Goal: Information Seeking & Learning: Learn about a topic

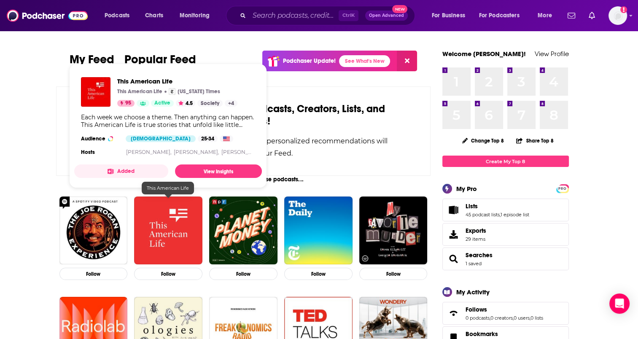
click at [176, 231] on img "This American Life" at bounding box center [168, 230] width 68 height 68
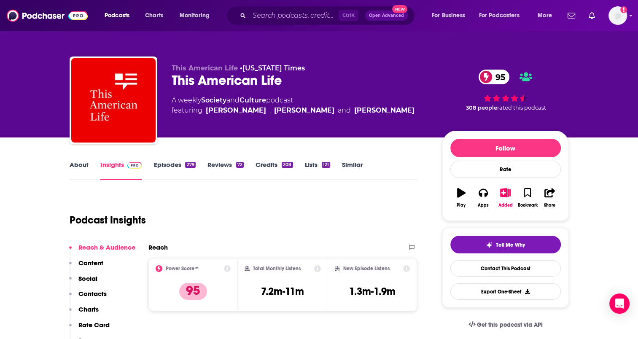
click at [72, 164] on link "About" at bounding box center [79, 170] width 19 height 19
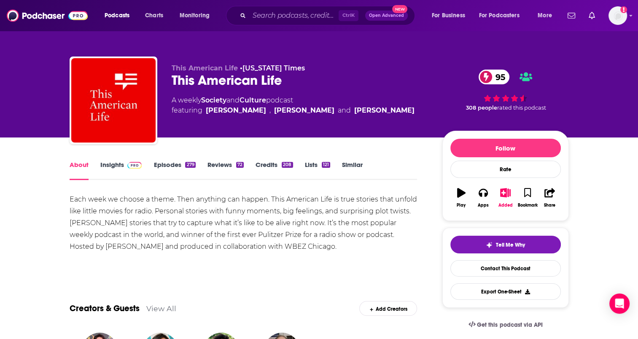
click at [172, 165] on link "Episodes 279" at bounding box center [174, 170] width 42 height 19
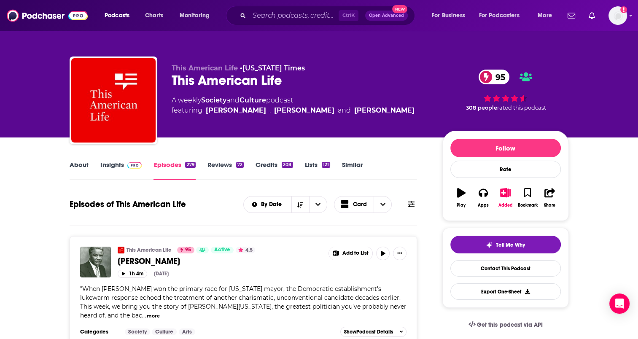
click at [112, 164] on link "Insights" at bounding box center [121, 170] width 42 height 19
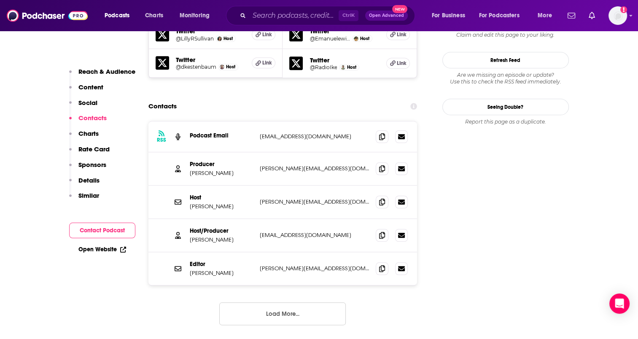
scroll to position [885, 0]
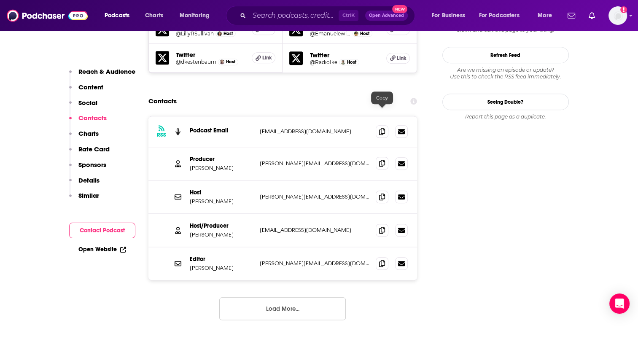
click at [382, 160] on icon at bounding box center [382, 163] width 6 height 7
click at [383, 226] on icon at bounding box center [382, 229] width 6 height 7
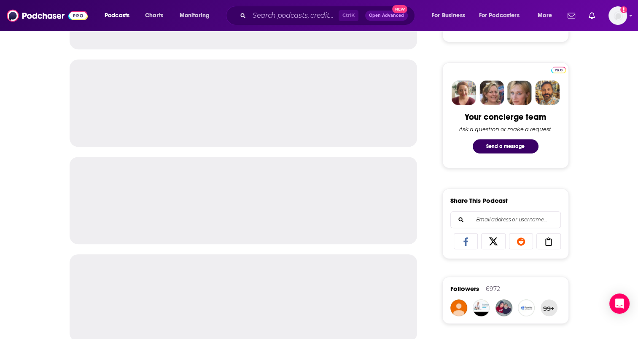
scroll to position [379, 0]
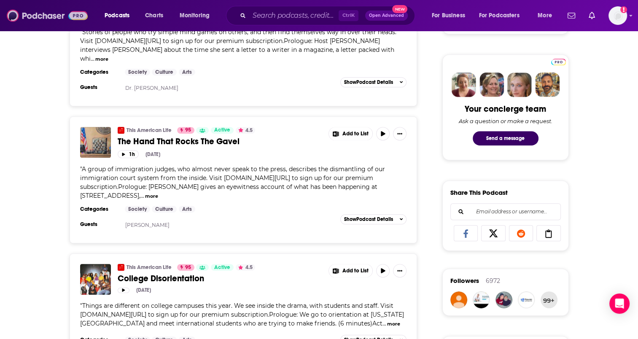
click at [46, 14] on img at bounding box center [47, 16] width 81 height 16
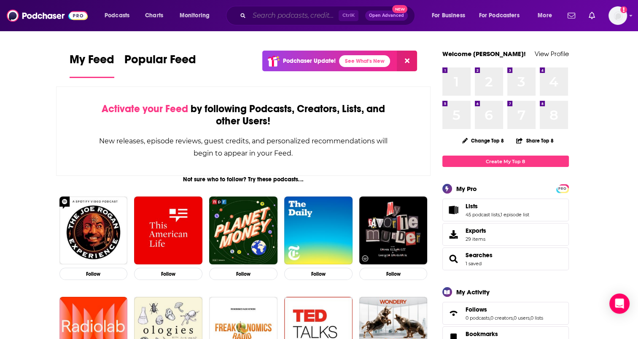
click at [278, 16] on input "Search podcasts, credits, & more..." at bounding box center [293, 15] width 89 height 13
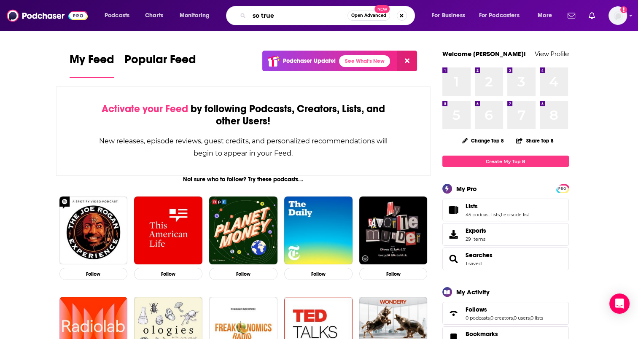
type input "so true"
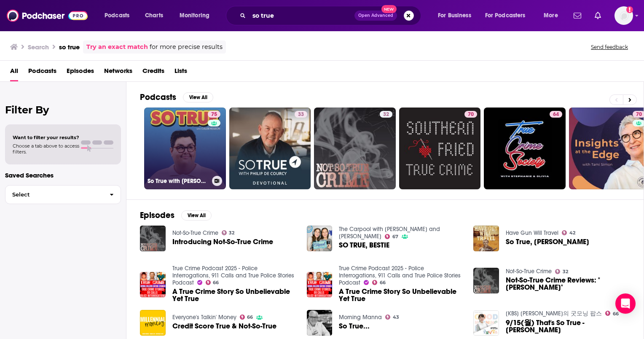
click at [187, 143] on link "75 So True with Caleb Hearon" at bounding box center [185, 148] width 82 height 82
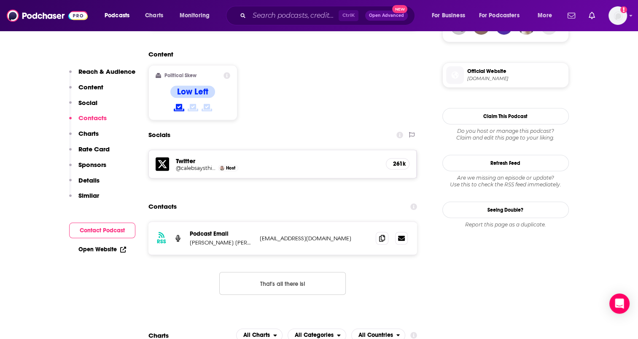
scroll to position [674, 0]
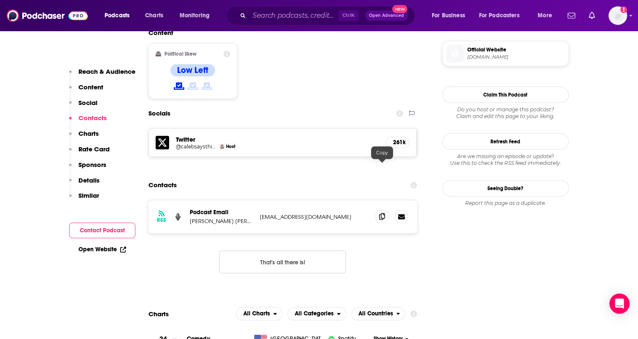
click at [378, 210] on span at bounding box center [381, 216] width 13 height 13
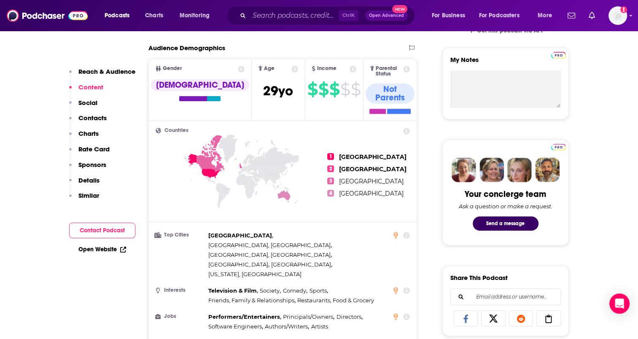
scroll to position [126, 0]
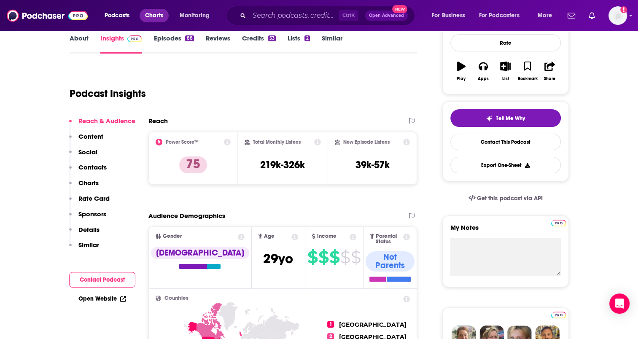
click at [153, 17] on span "Charts" at bounding box center [154, 16] width 18 height 12
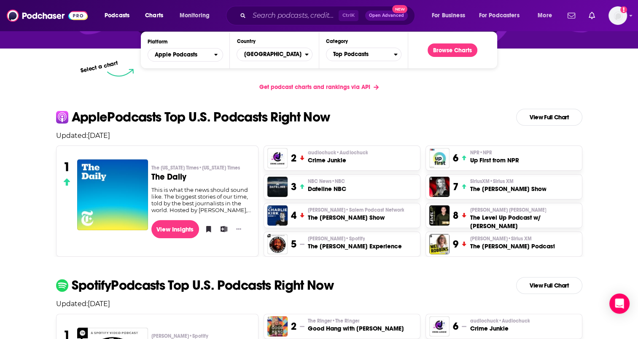
scroll to position [169, 0]
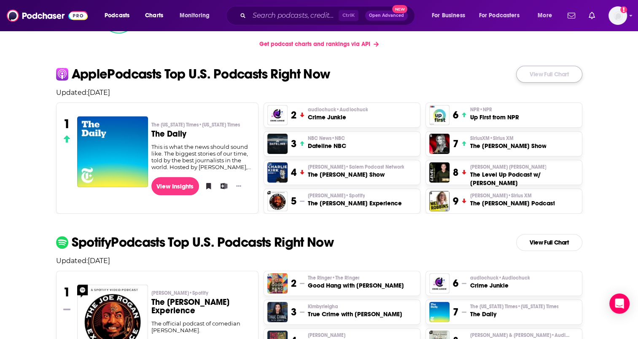
click at [547, 78] on link "View Full Chart" at bounding box center [549, 74] width 66 height 17
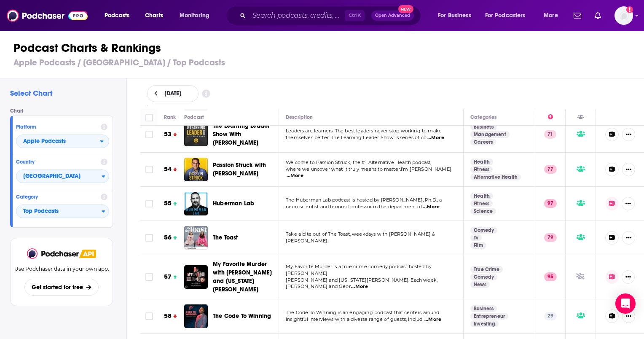
scroll to position [1854, 0]
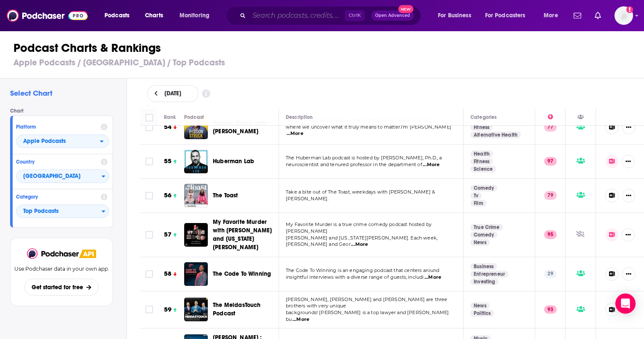
click at [287, 14] on input "Search podcasts, credits, & more..." at bounding box center [297, 15] width 96 height 13
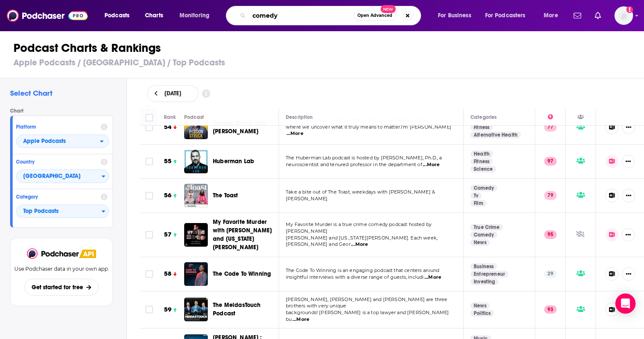
type input "comedy"
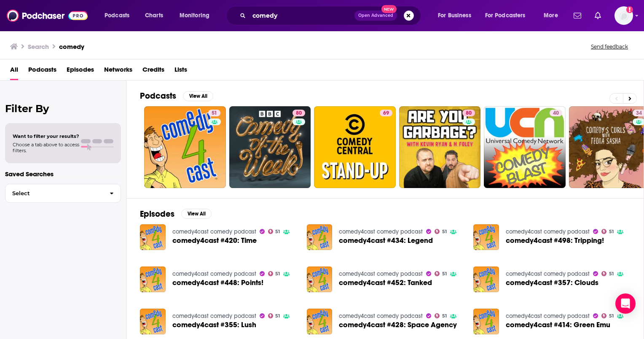
click at [47, 69] on span "Podcasts" at bounding box center [42, 71] width 28 height 17
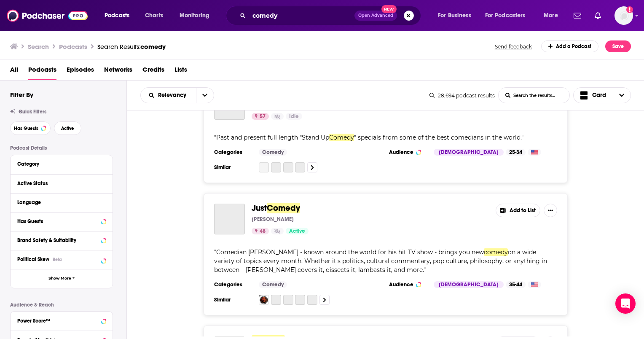
scroll to position [2571, 0]
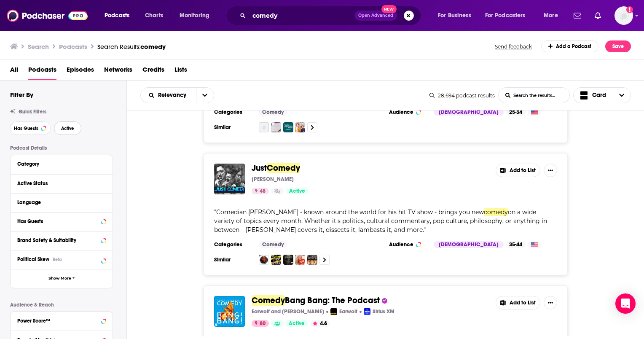
click at [75, 130] on button "Active" at bounding box center [67, 127] width 27 height 13
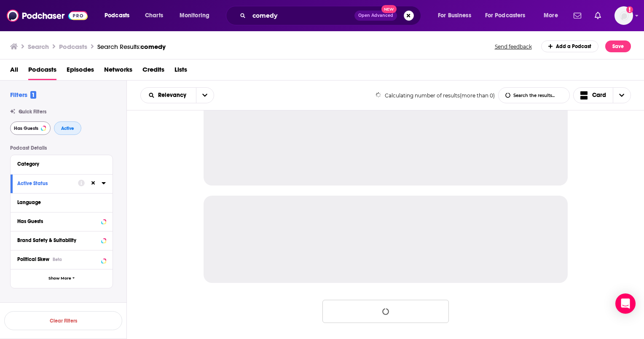
scroll to position [801, 0]
click at [34, 129] on span "Has Guests" at bounding box center [26, 128] width 24 height 5
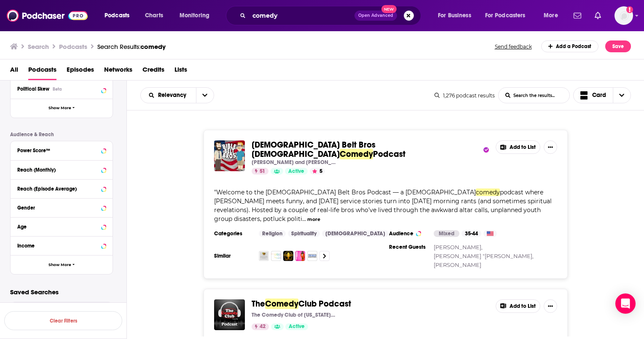
scroll to position [172, 0]
click at [63, 263] on span "Show More" at bounding box center [59, 263] width 23 height 5
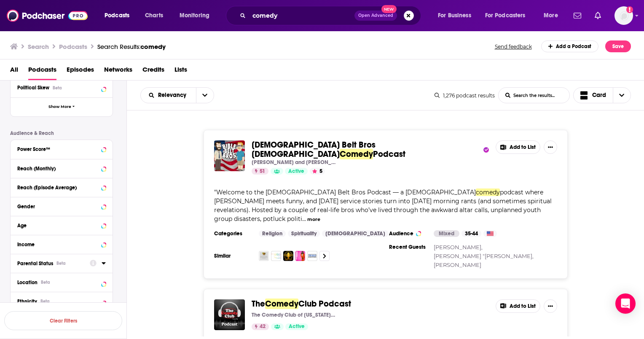
scroll to position [256, 0]
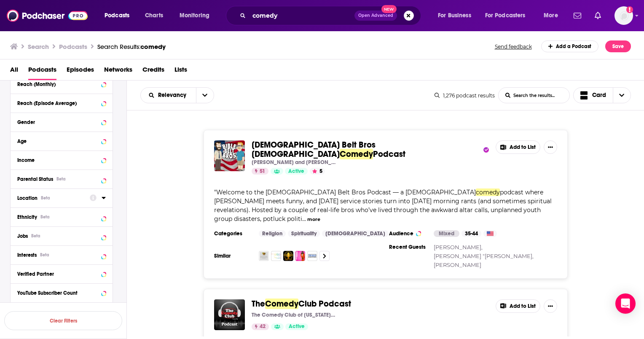
click at [78, 202] on button "Location Beta" at bounding box center [53, 197] width 72 height 11
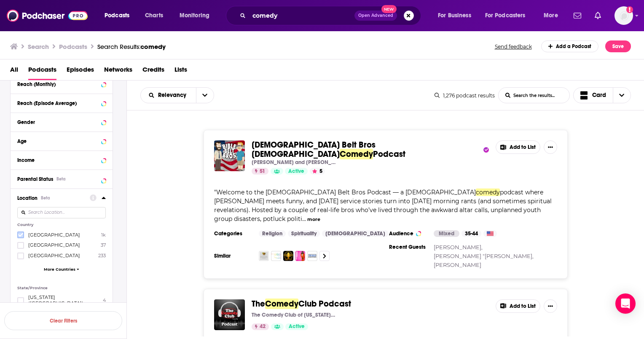
click at [21, 234] on icon at bounding box center [20, 235] width 5 height 4
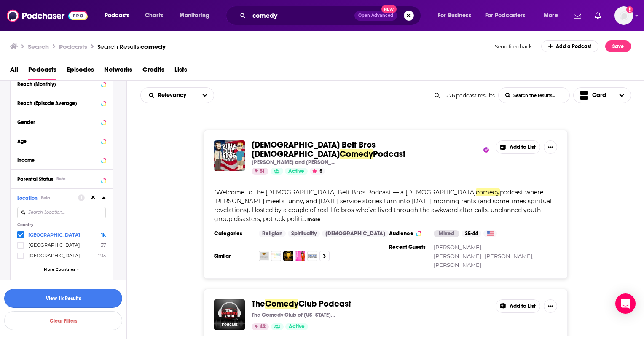
click at [72, 300] on button "View 1k Results" at bounding box center [63, 298] width 118 height 19
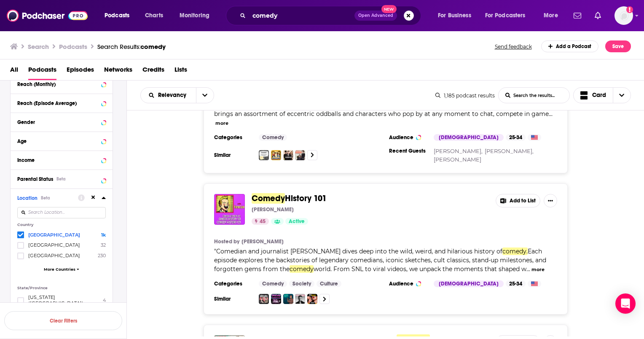
scroll to position [969, 0]
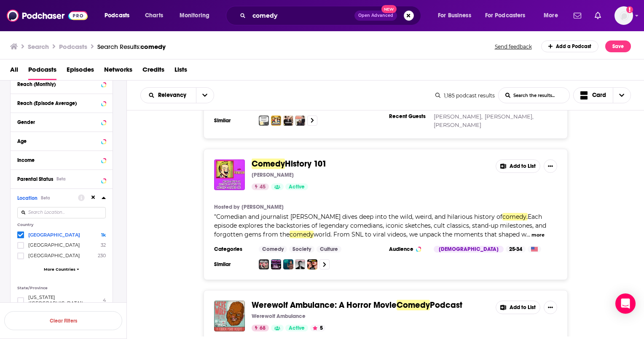
drag, startPoint x: 298, startPoint y: 130, endPoint x: 283, endPoint y: 135, distance: 15.6
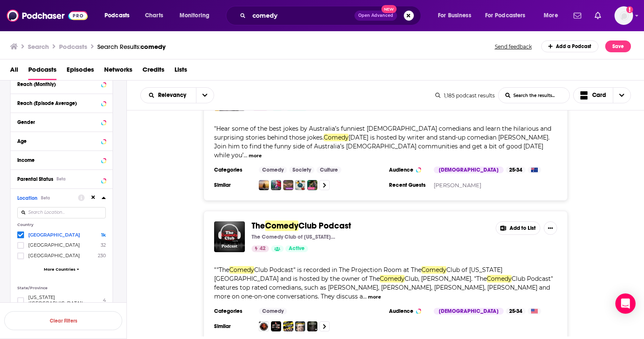
scroll to position [2065, 0]
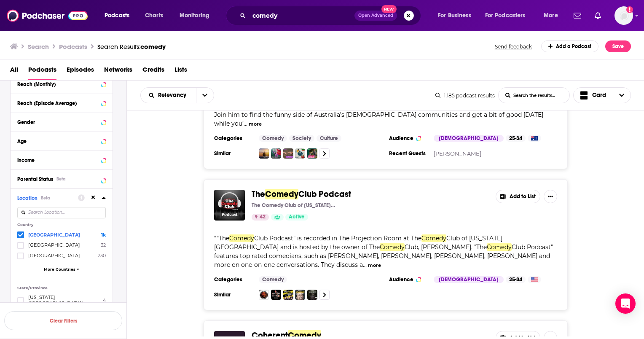
click at [381, 262] on button "more" at bounding box center [374, 265] width 13 height 7
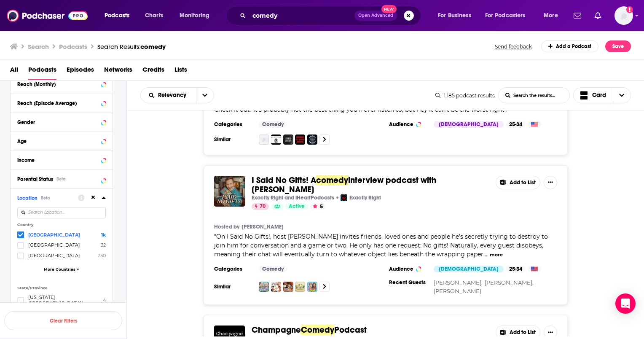
scroll to position [3243, 0]
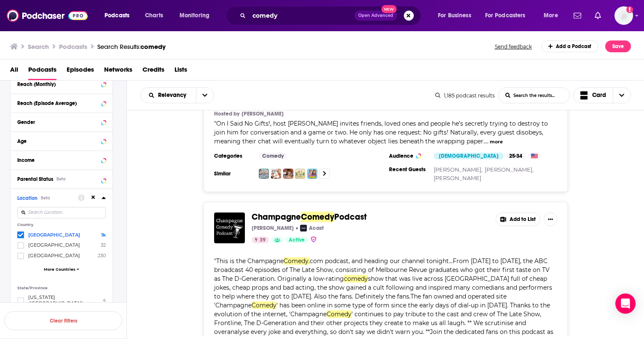
scroll to position [3322, 0]
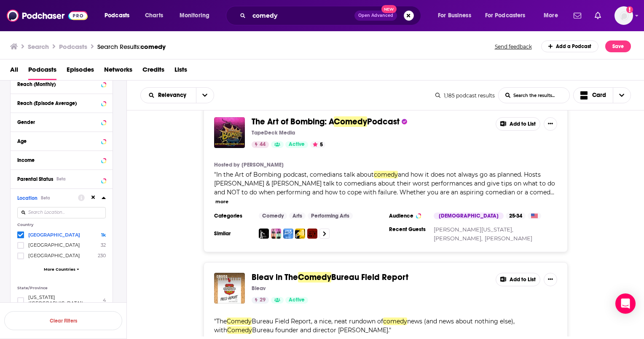
scroll to position [6550, 0]
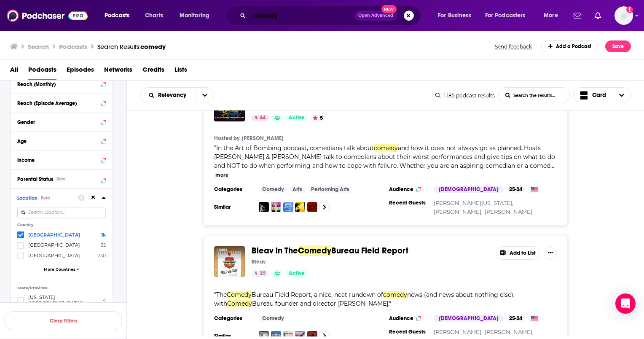
click at [286, 13] on input "comedy" at bounding box center [301, 15] width 105 height 13
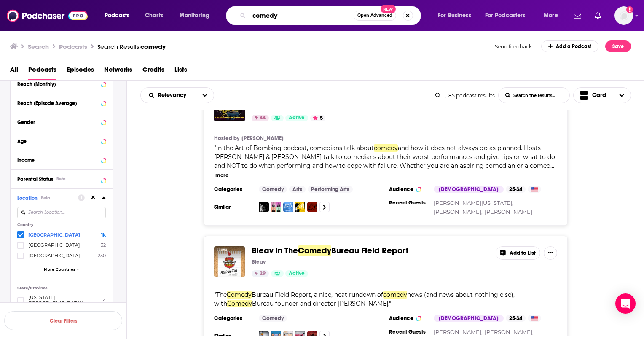
click at [286, 13] on input "comedy" at bounding box center [301, 15] width 105 height 13
type input "hollywood history"
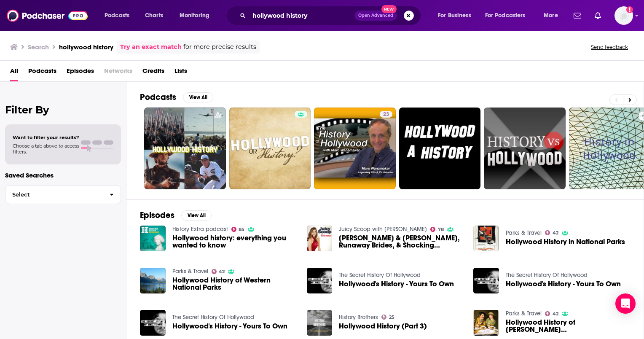
click at [49, 74] on span "Podcasts" at bounding box center [42, 72] width 28 height 17
